Goal: Check status: Check status

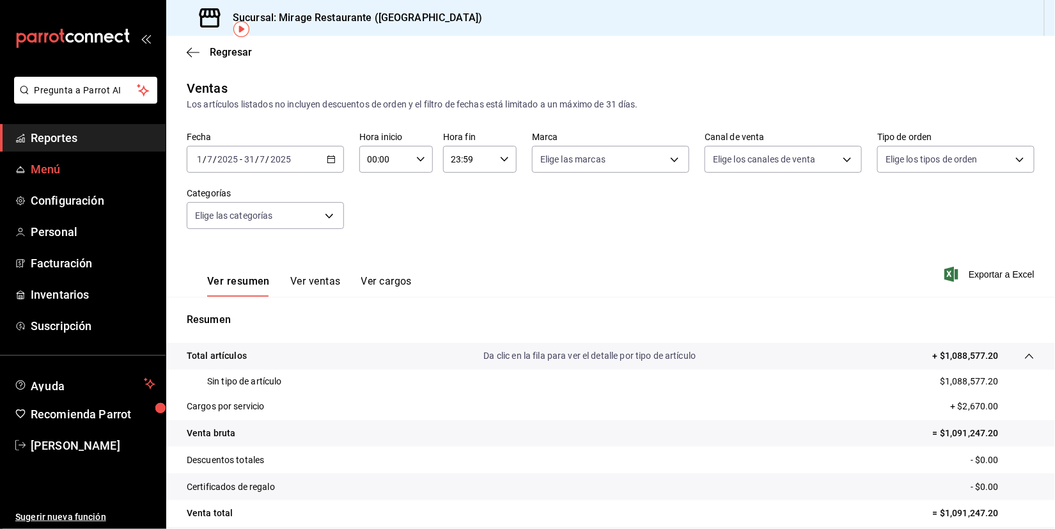
scroll to position [58, 0]
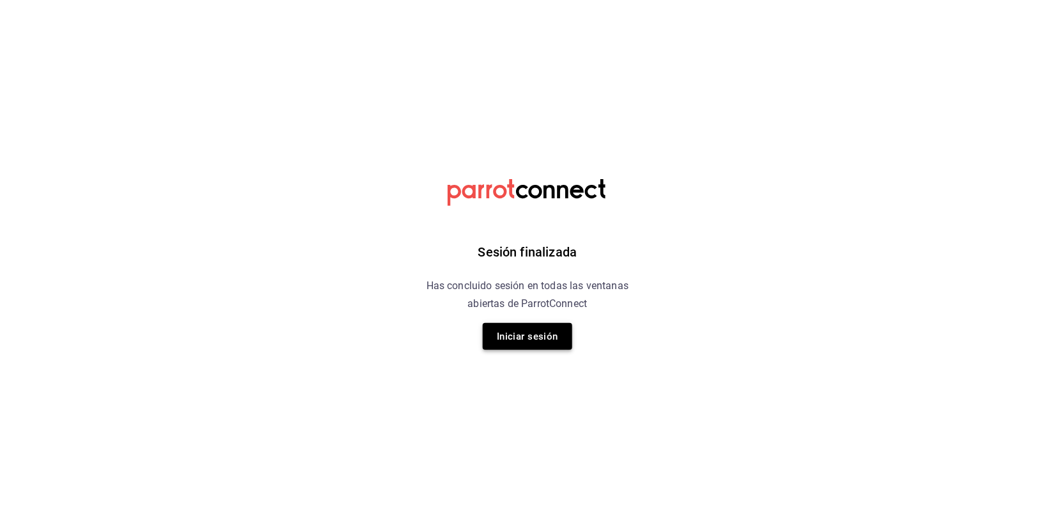
click at [546, 345] on button "Iniciar sesión" at bounding box center [527, 336] width 89 height 27
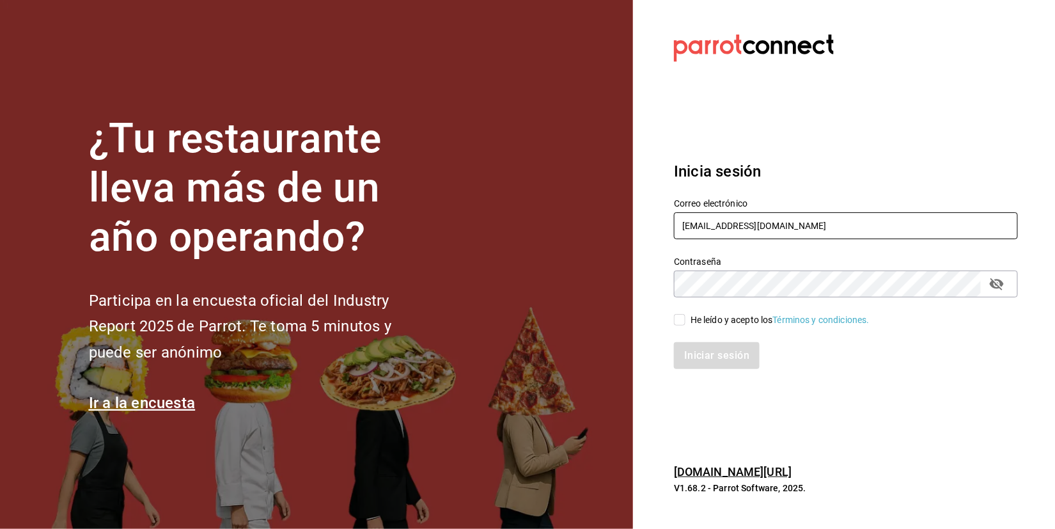
type input "[EMAIL_ADDRESS][DOMAIN_NAME]"
click at [679, 317] on input "He leído y acepto los Términos y condiciones." at bounding box center [680, 320] width 12 height 12
checkbox input "true"
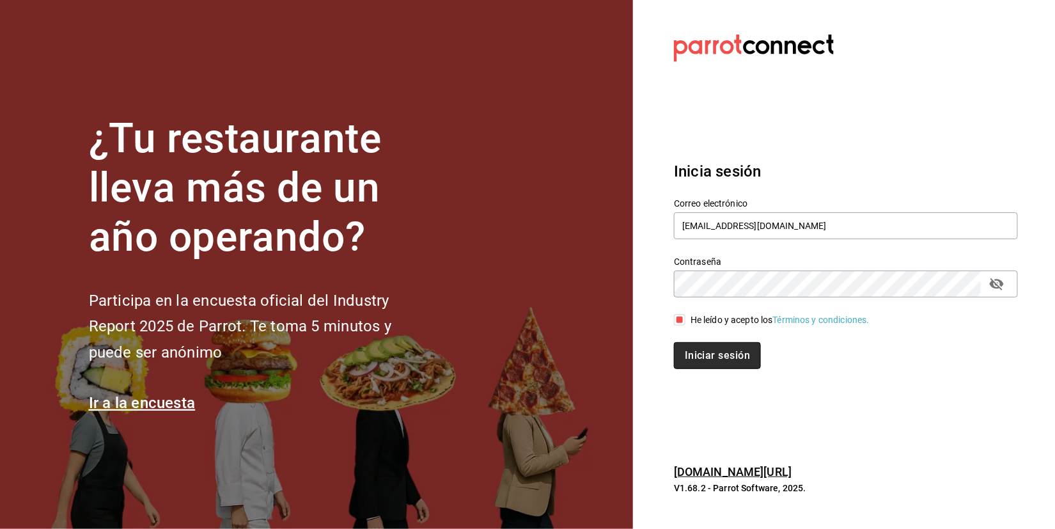
click at [697, 351] on button "Iniciar sesión" at bounding box center [717, 355] width 87 height 27
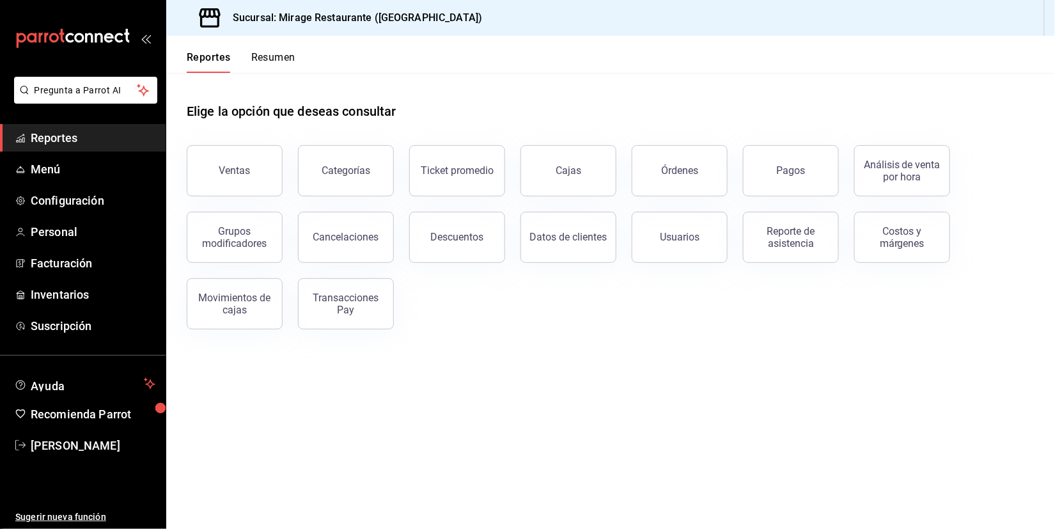
click at [273, 57] on button "Resumen" at bounding box center [273, 62] width 44 height 22
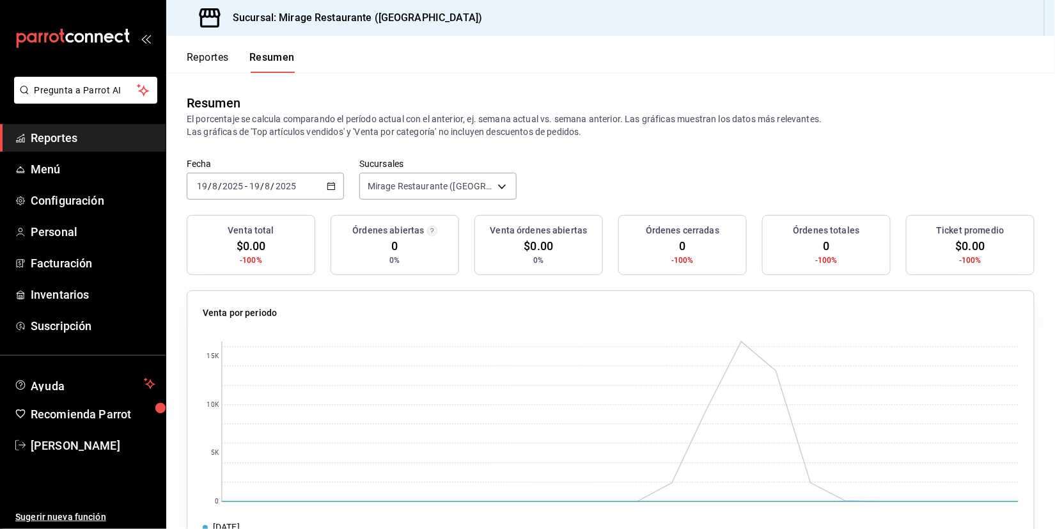
click at [210, 63] on button "Reportes" at bounding box center [208, 62] width 42 height 22
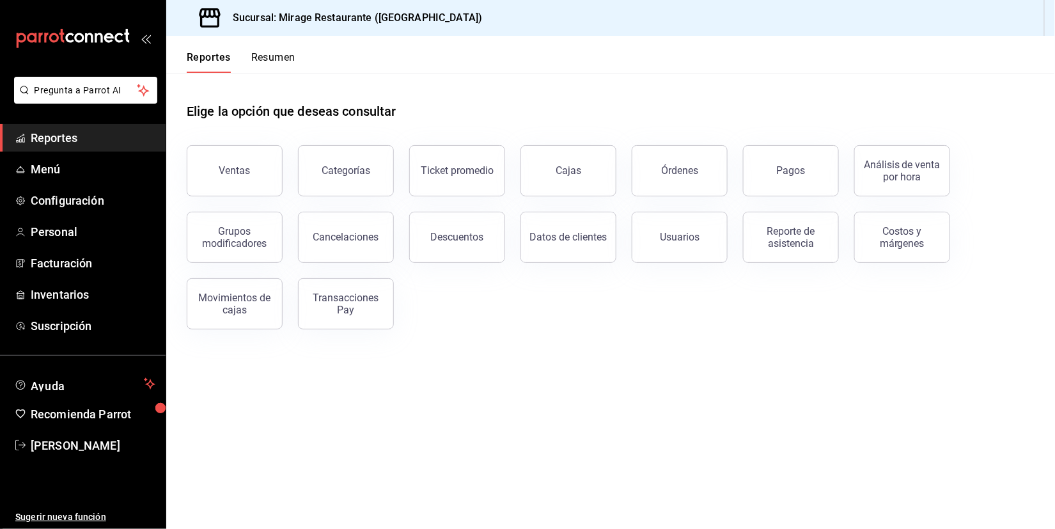
click at [267, 51] on button "Resumen" at bounding box center [273, 62] width 44 height 22
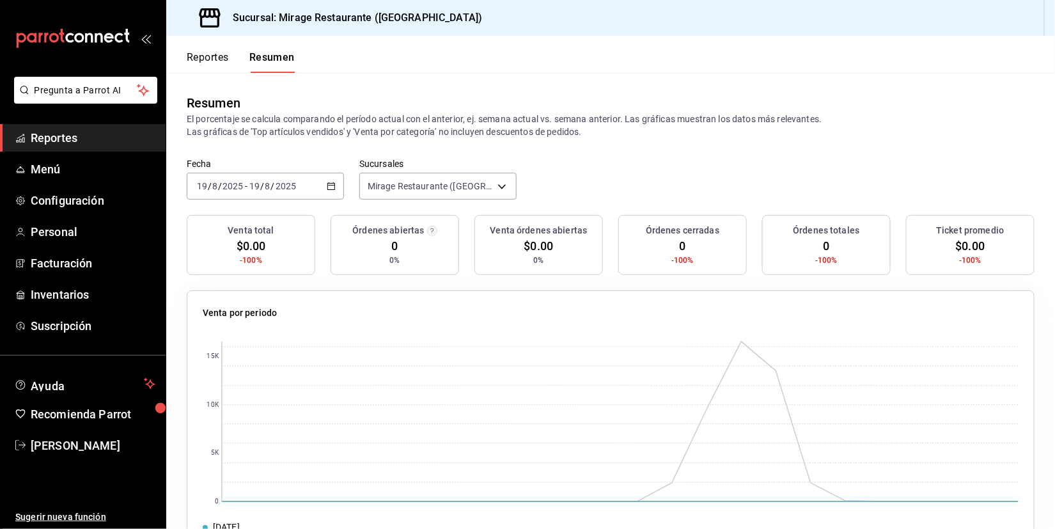
click at [218, 56] on button "Reportes" at bounding box center [208, 62] width 42 height 22
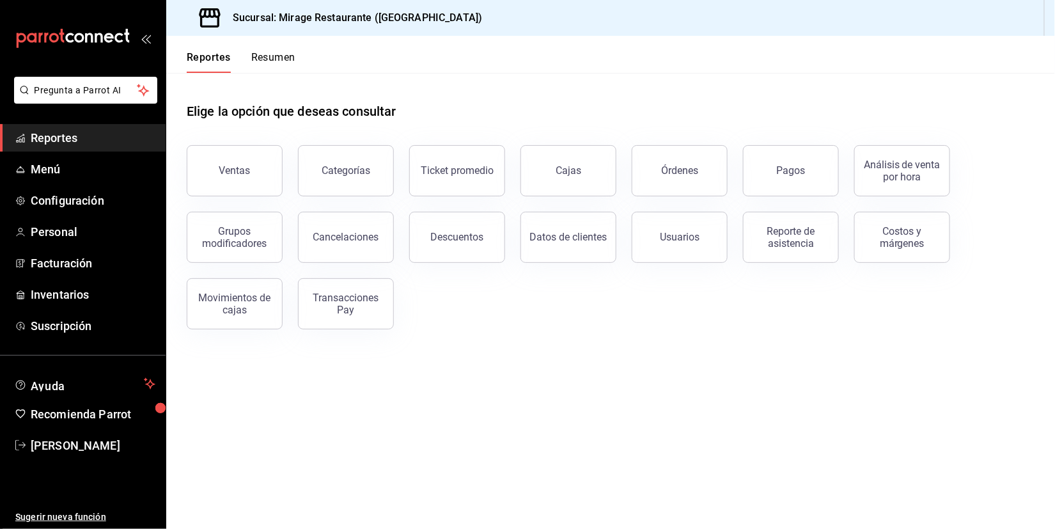
click at [280, 61] on button "Resumen" at bounding box center [273, 62] width 44 height 22
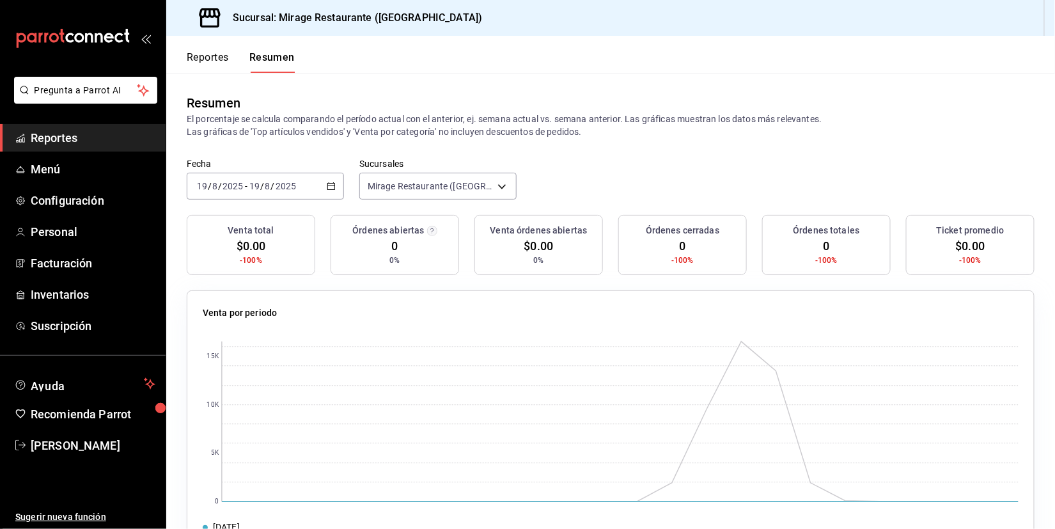
click at [203, 56] on button "Reportes" at bounding box center [208, 62] width 42 height 22
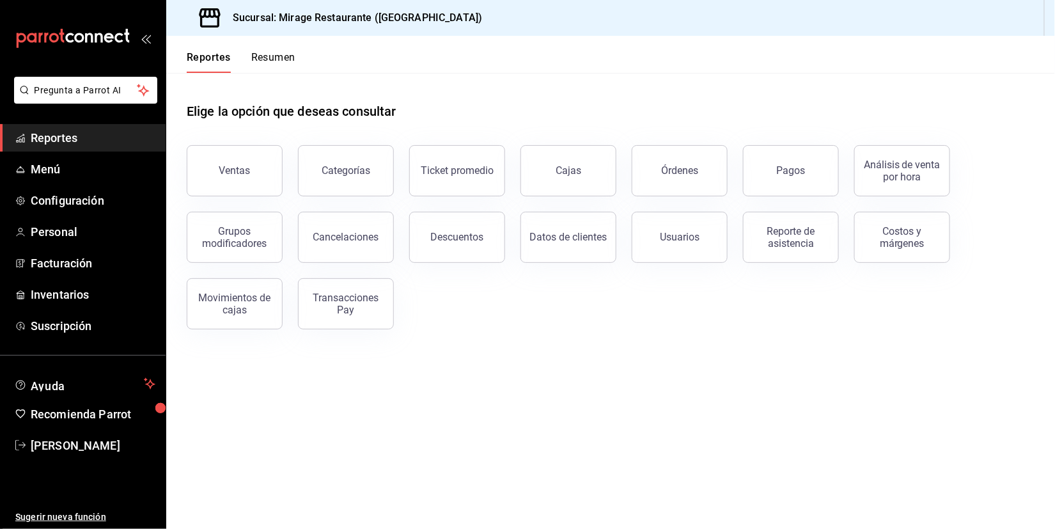
click at [280, 58] on button "Resumen" at bounding box center [273, 62] width 44 height 22
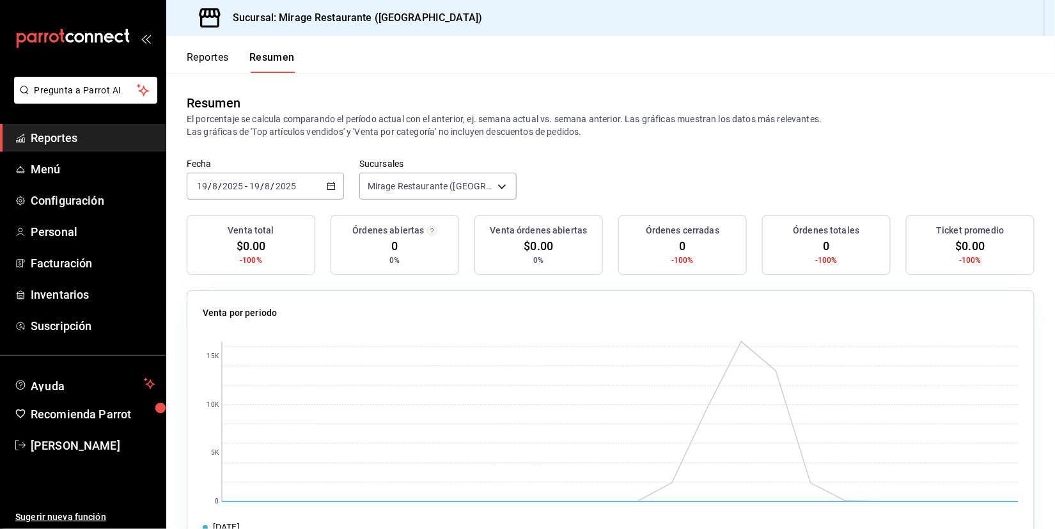
click at [284, 188] on input "2025" at bounding box center [286, 186] width 22 height 10
click at [267, 252] on span "Ayer" at bounding box center [247, 253] width 99 height 13
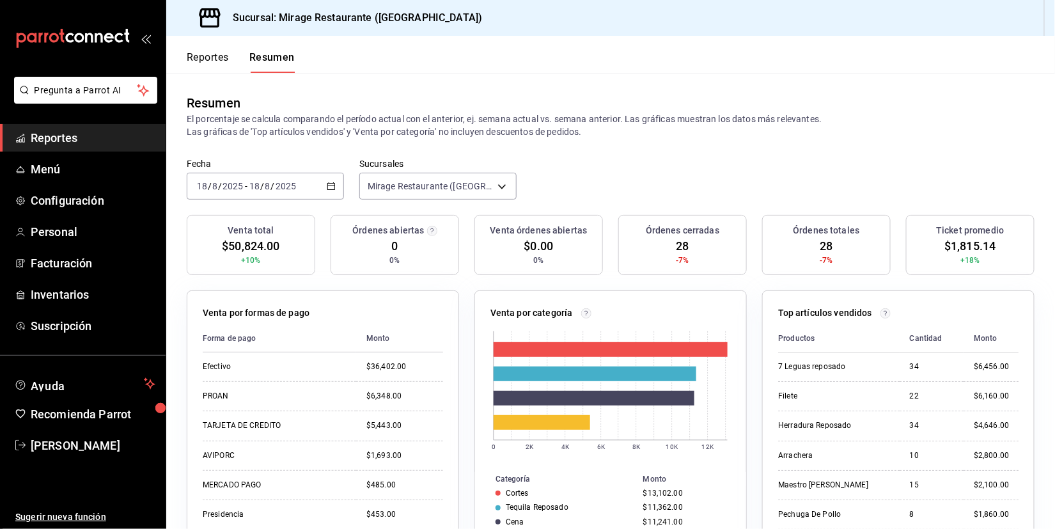
click at [263, 246] on span "$50,824.00" at bounding box center [251, 245] width 58 height 17
click at [279, 245] on span "$50,824.00" at bounding box center [251, 245] width 58 height 17
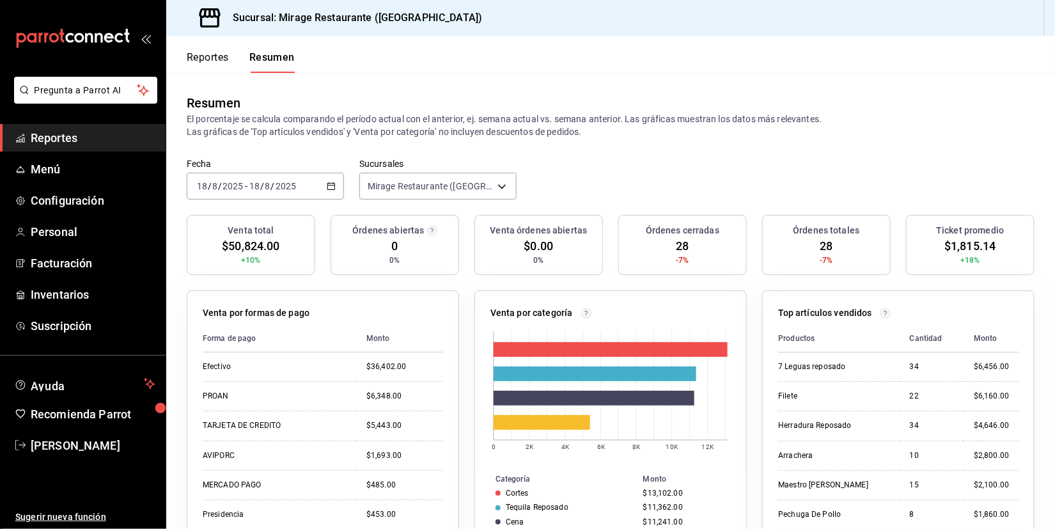
click at [279, 245] on span "$50,824.00" at bounding box center [251, 245] width 58 height 17
click at [877, 361] on div "7 Leguas reposado" at bounding box center [833, 366] width 111 height 11
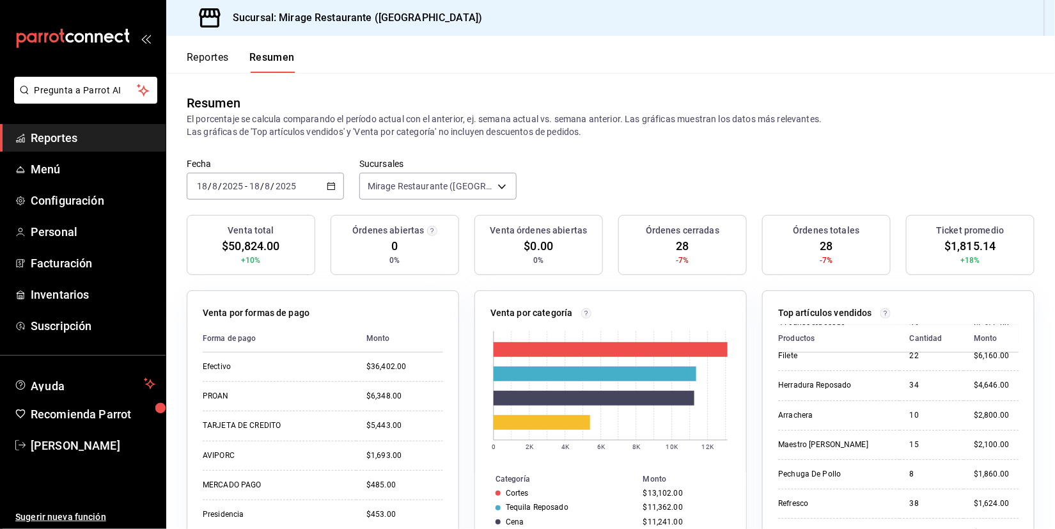
scroll to position [42, 0]
click at [880, 371] on td "Herradura Reposado" at bounding box center [838, 383] width 121 height 29
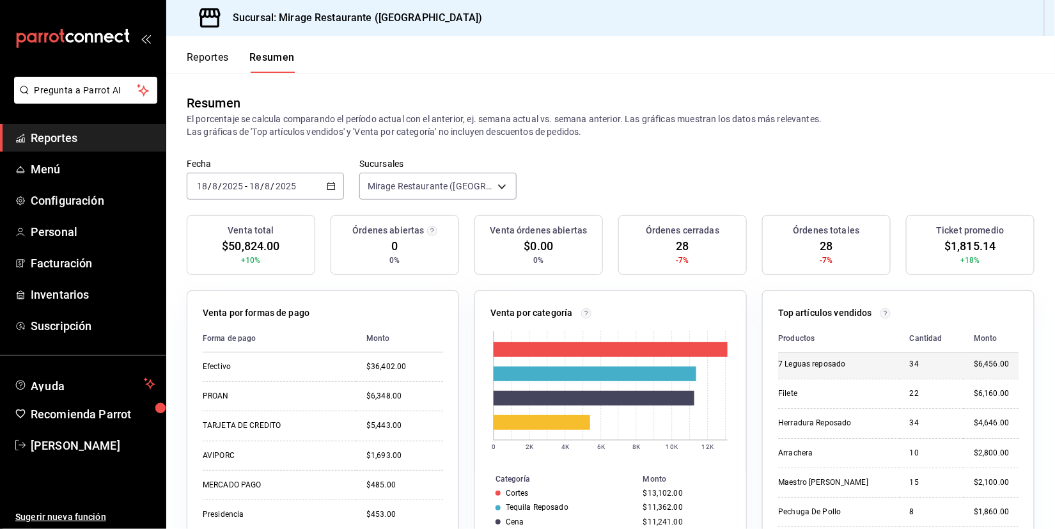
scroll to position [3, 0]
click at [824, 419] on div "Herradura Reposado" at bounding box center [833, 422] width 111 height 11
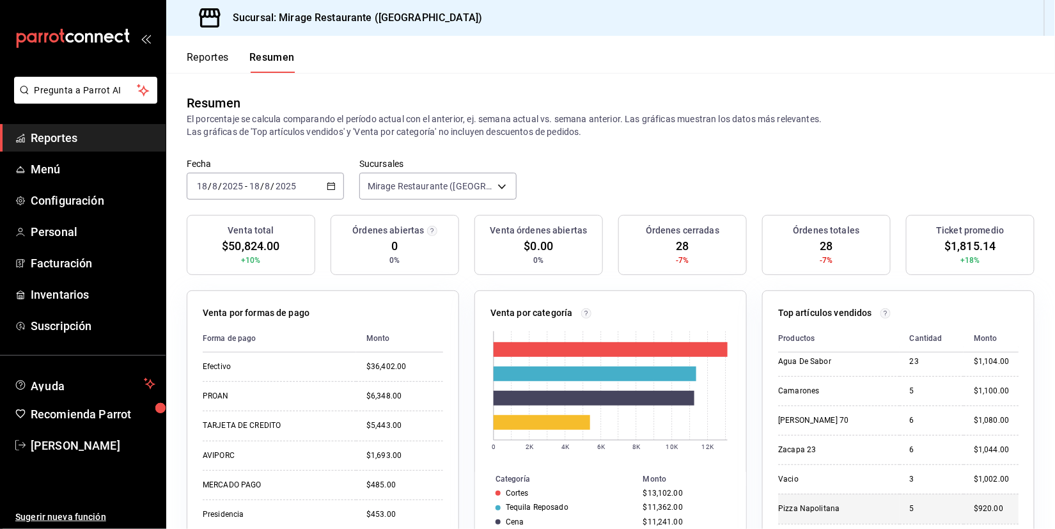
scroll to position [301, 0]
click at [806, 444] on div "Zacapa 23" at bounding box center [833, 449] width 111 height 11
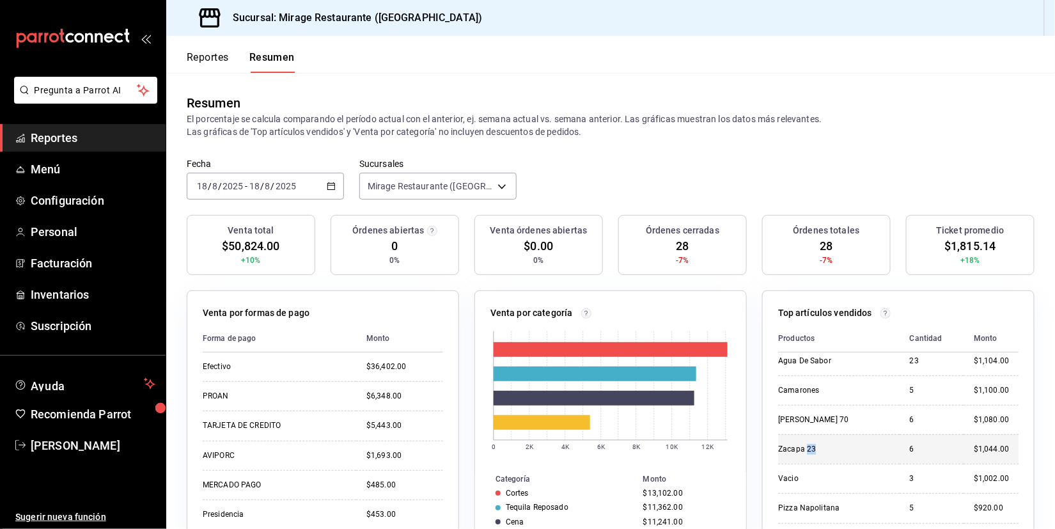
click at [806, 444] on div "Zacapa 23" at bounding box center [833, 449] width 111 height 11
click at [620, 190] on div "Fecha 2025-08-18 18 / 8 / 2025 - 2025-08-18 18 / 8 / 2025 Sucursales Mirage Res…" at bounding box center [610, 187] width 888 height 56
click at [202, 53] on button "Reportes" at bounding box center [208, 62] width 42 height 22
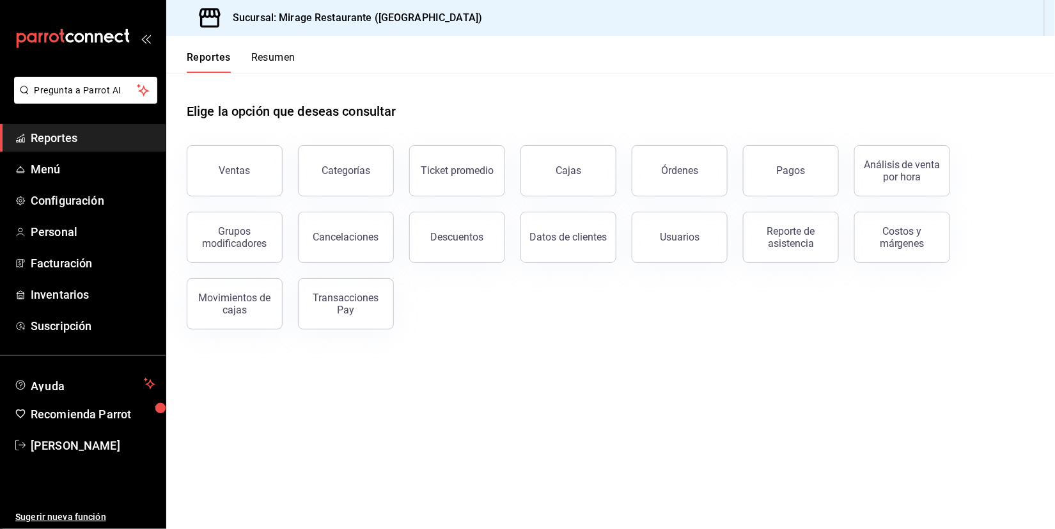
click at [282, 61] on button "Resumen" at bounding box center [273, 62] width 44 height 22
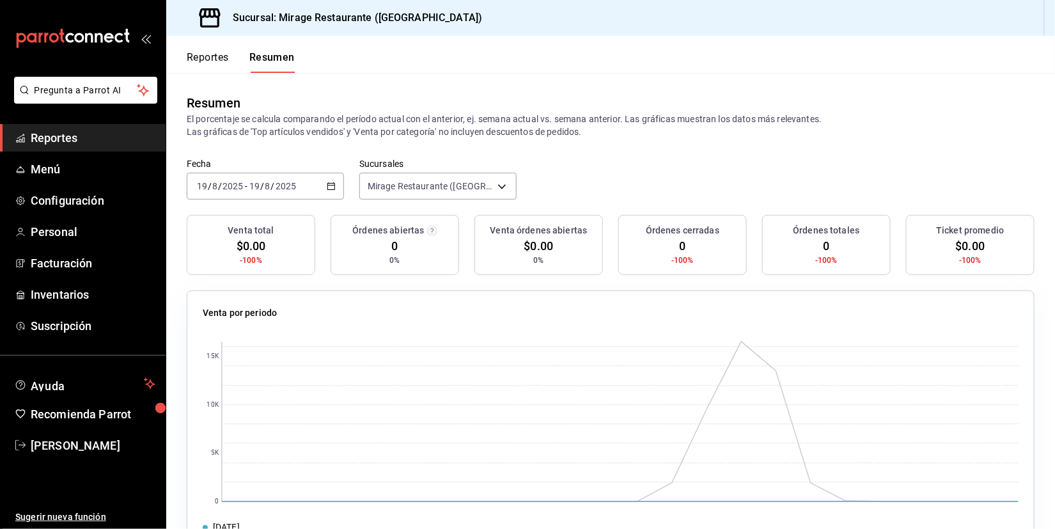
click at [371, 118] on p "El porcentaje se calcula comparando el período actual con el anterior, ej. sema…" at bounding box center [611, 125] width 848 height 26
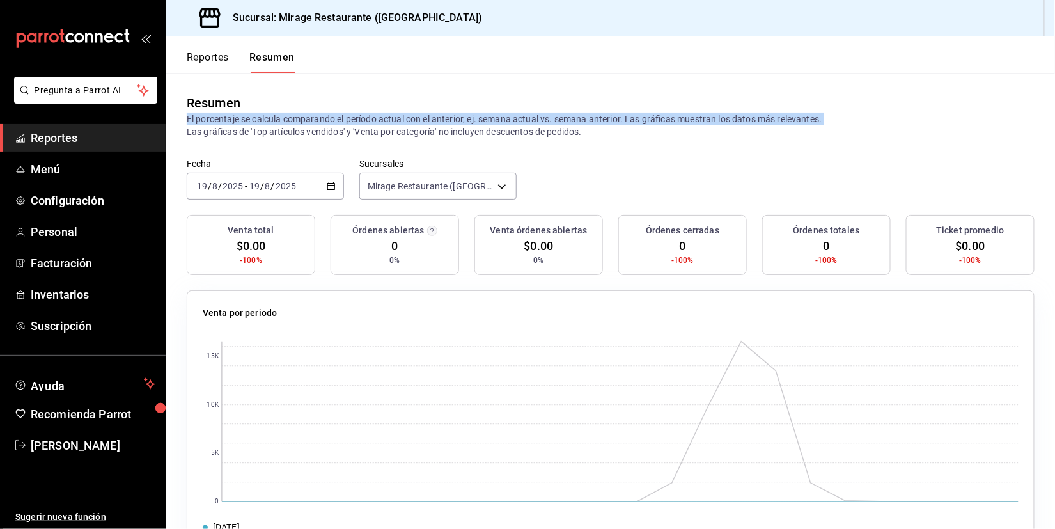
click at [380, 131] on p "El porcentaje se calcula comparando el período actual con el anterior, ej. sema…" at bounding box center [611, 125] width 848 height 26
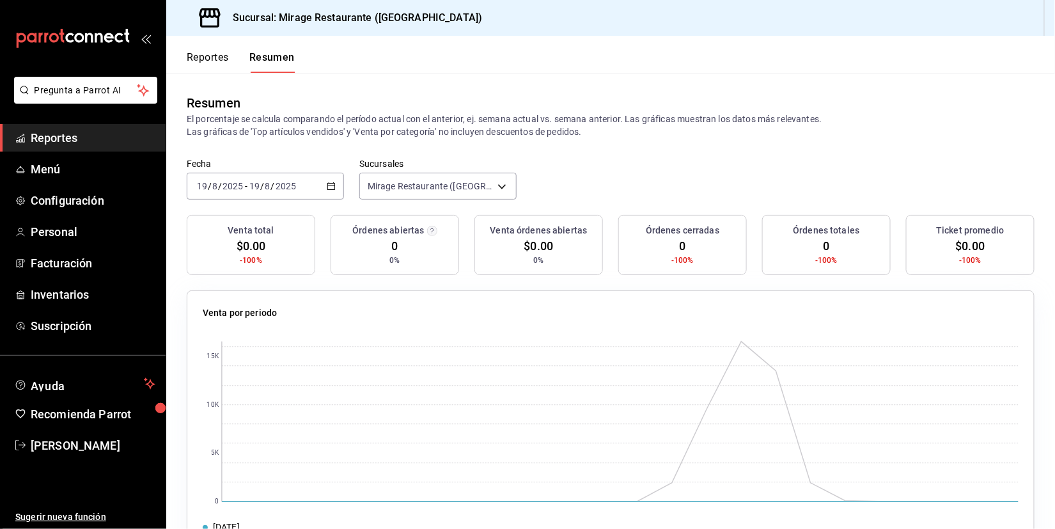
click at [380, 131] on p "El porcentaje se calcula comparando el período actual con el anterior, ej. sema…" at bounding box center [611, 125] width 848 height 26
drag, startPoint x: 589, startPoint y: 131, endPoint x: 182, endPoint y: 89, distance: 409.3
click at [182, 89] on div "Resumen El porcentaje se calcula comparando el período actual con el anterior, …" at bounding box center [610, 116] width 888 height 86
click at [217, 96] on div "Resumen" at bounding box center [214, 102] width 54 height 19
drag, startPoint x: 185, startPoint y: 101, endPoint x: 603, endPoint y: 131, distance: 419.1
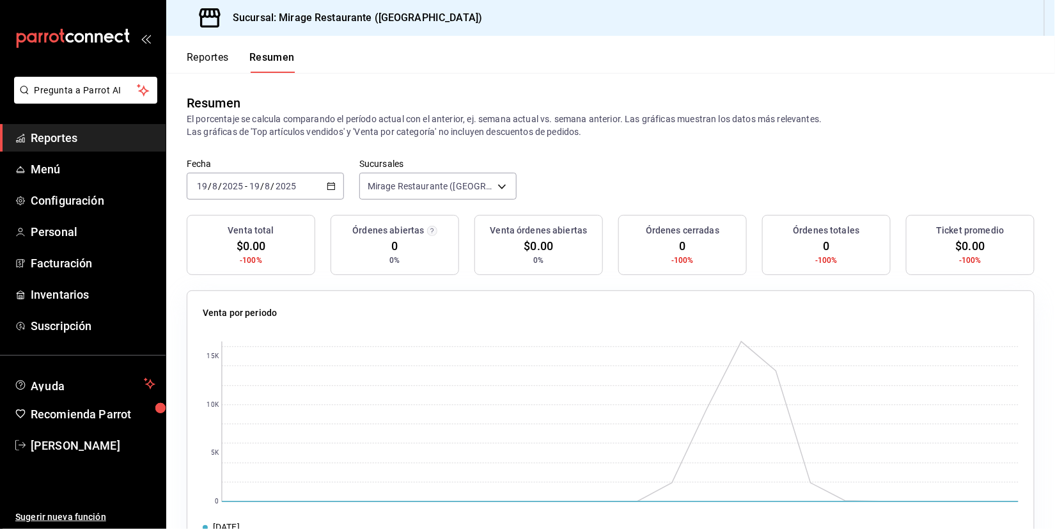
click at [603, 131] on div "Resumen El porcentaje se calcula comparando el período actual con el anterior, …" at bounding box center [610, 116] width 888 height 86
click at [603, 124] on p "El porcentaje se calcula comparando el período actual con el anterior, ej. sema…" at bounding box center [611, 125] width 848 height 26
drag, startPoint x: 585, startPoint y: 129, endPoint x: 183, endPoint y: 95, distance: 402.8
click at [183, 95] on div "Resumen El porcentaje se calcula comparando el período actual con el anterior, …" at bounding box center [610, 116] width 888 height 86
click at [279, 102] on div "Resumen" at bounding box center [611, 102] width 848 height 19
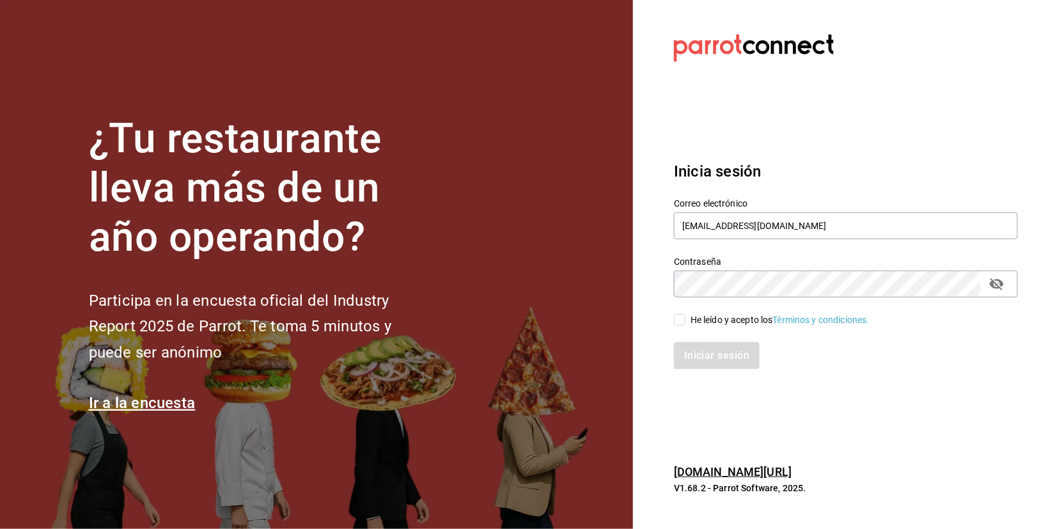
type input "[EMAIL_ADDRESS][DOMAIN_NAME]"
click at [675, 316] on input "He leído y acepto los Términos y condiciones." at bounding box center [680, 320] width 12 height 12
checkbox input "true"
click at [717, 357] on button "Iniciar sesión" at bounding box center [717, 355] width 87 height 27
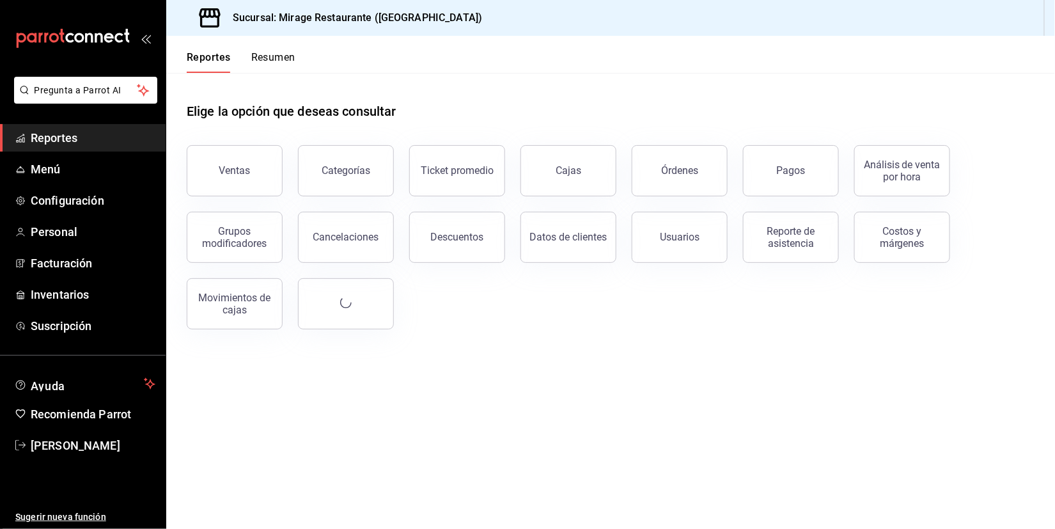
click at [275, 59] on button "Resumen" at bounding box center [273, 62] width 44 height 22
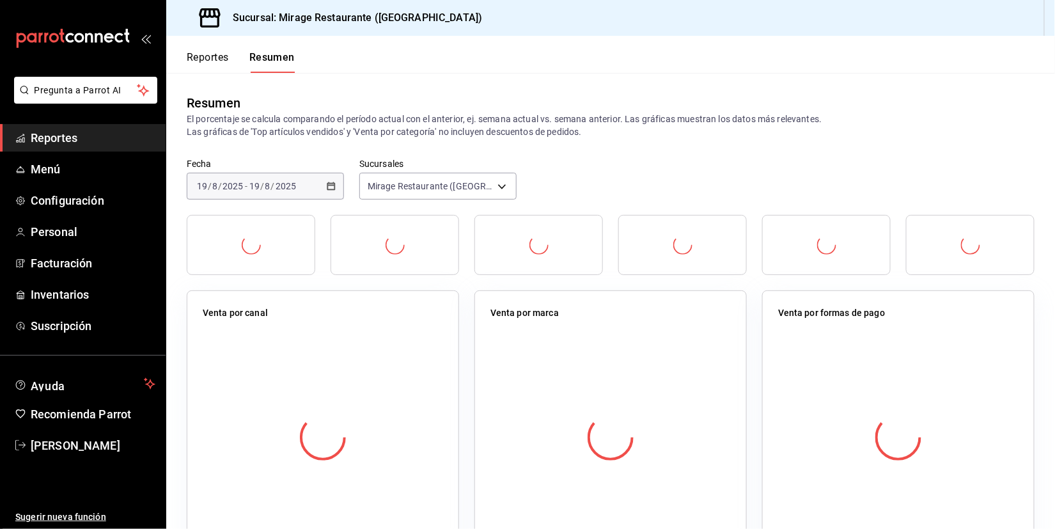
click at [325, 185] on div "2025-08-19 19 / 8 / 2025 - 2025-08-19 19 / 8 / 2025" at bounding box center [265, 186] width 157 height 27
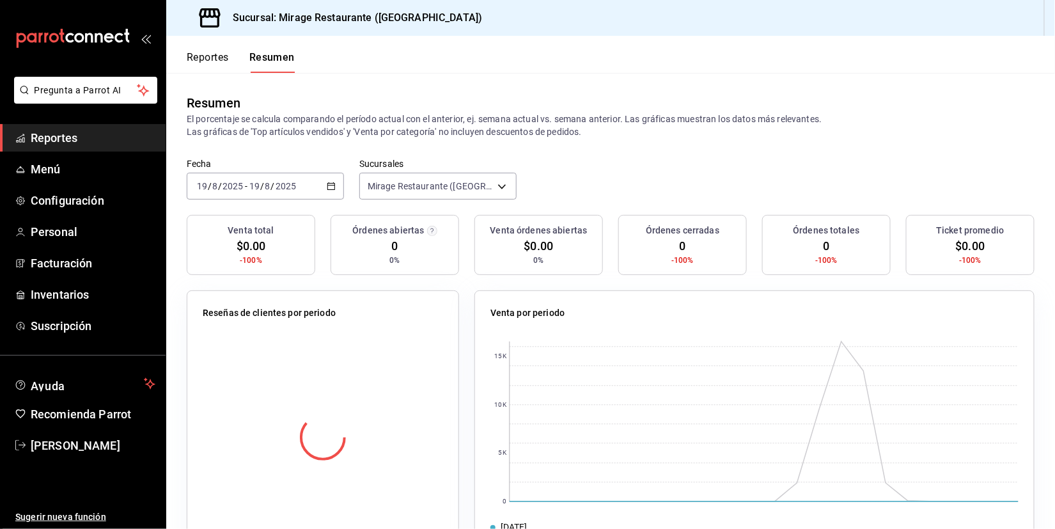
click at [329, 183] on \(Stroke\) "button" at bounding box center [331, 186] width 8 height 7
click at [260, 306] on span "Mes actual" at bounding box center [247, 310] width 99 height 13
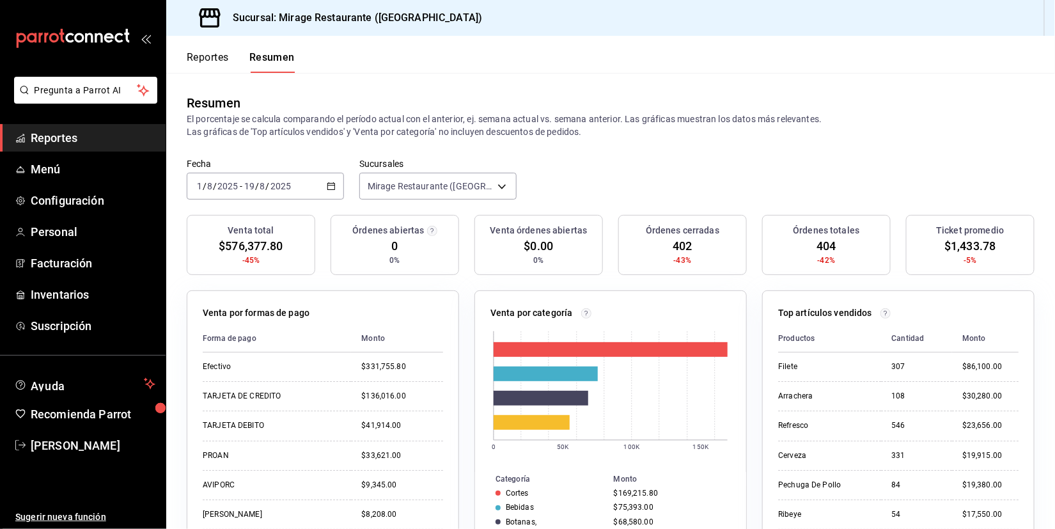
click at [257, 242] on span "$576,377.80" at bounding box center [251, 245] width 64 height 17
click at [212, 58] on button "Reportes" at bounding box center [208, 62] width 42 height 22
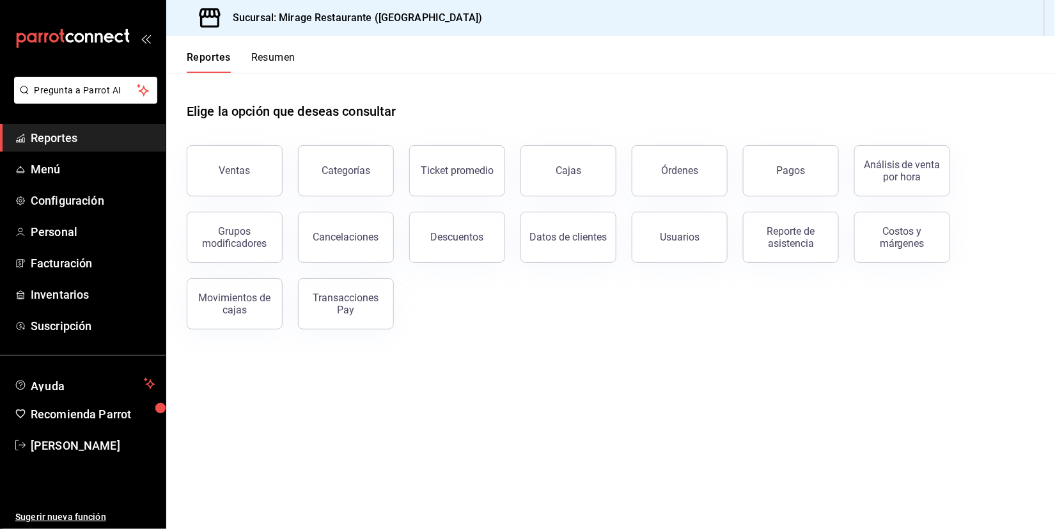
click at [267, 56] on button "Resumen" at bounding box center [273, 62] width 44 height 22
